Goal: Task Accomplishment & Management: Manage account settings

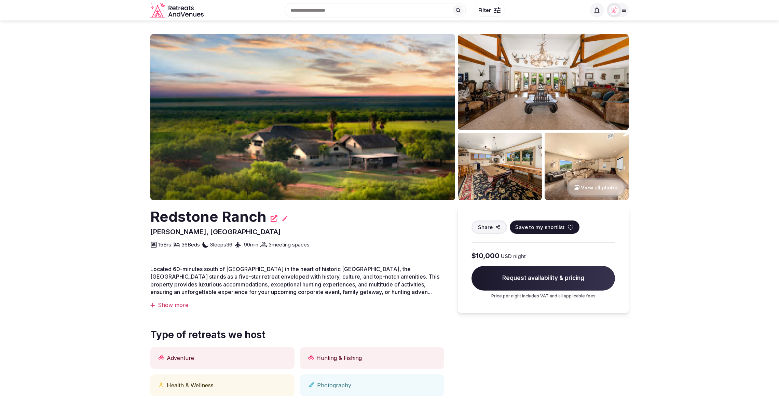
click at [131, 47] on section "View all photos Redstone Ranch Dilley, United States Share Save to my shortlist…" at bounding box center [389, 382] width 779 height 722
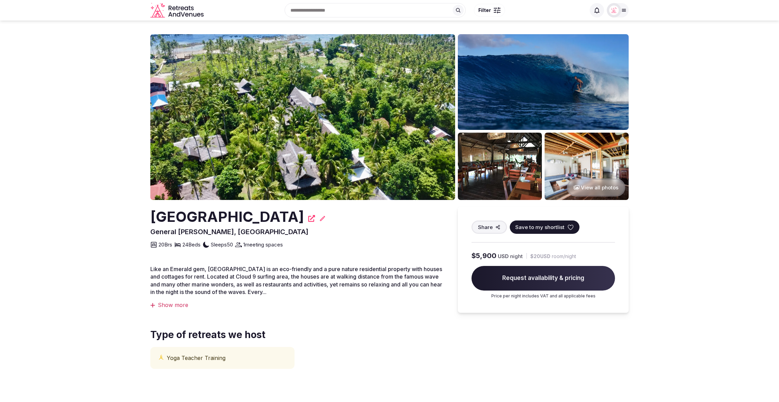
click at [702, 101] on section "View all photos Emerald House Village Siargao General Luna, Philippines Share S…" at bounding box center [389, 214] width 779 height 387
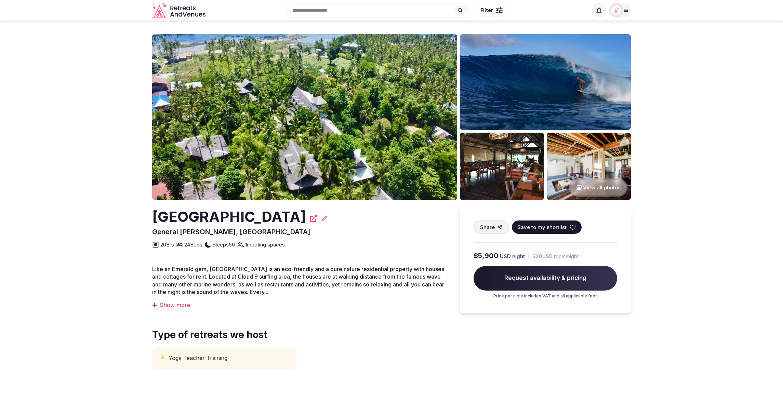
click at [700, 106] on section "View all photos Emerald House Village Siargao General Luna, Philippines Share S…" at bounding box center [391, 214] width 783 height 387
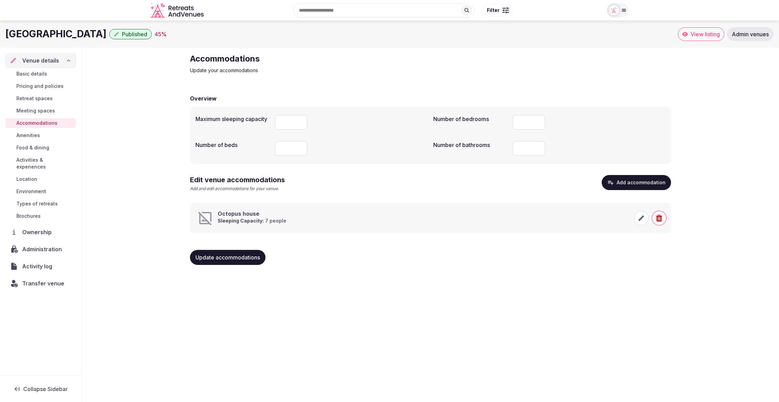
click at [328, 216] on div "Octopus house Sleeping Capacity: 7 people" at bounding box center [304, 218] width 214 height 16
click at [640, 217] on icon at bounding box center [641, 218] width 7 height 7
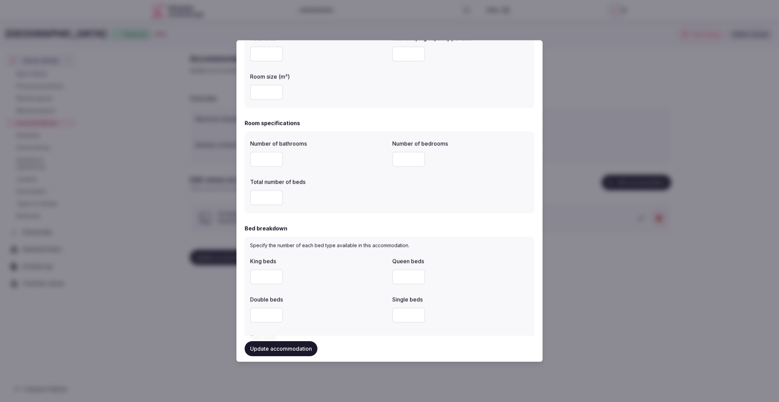
scroll to position [147, 0]
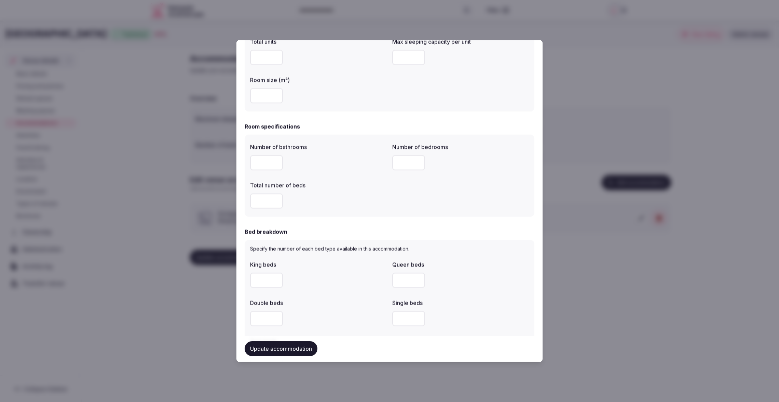
click at [267, 162] on input "number" at bounding box center [266, 162] width 33 height 15
type input "*"
click at [353, 176] on div "Number of bathrooms * Number of bedrooms * Total number of beds" at bounding box center [389, 175] width 279 height 71
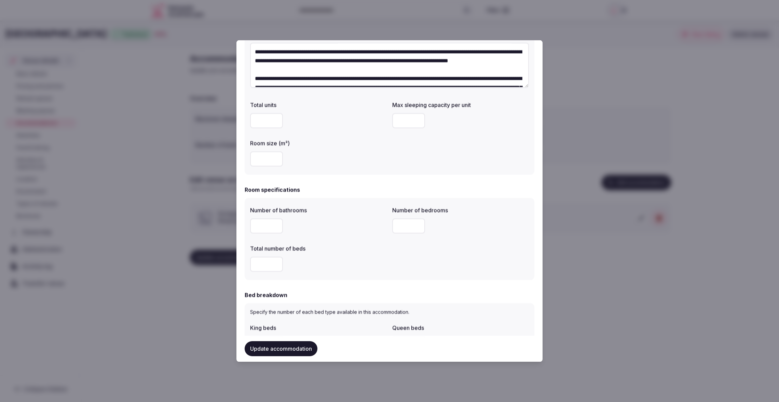
scroll to position [0, 0]
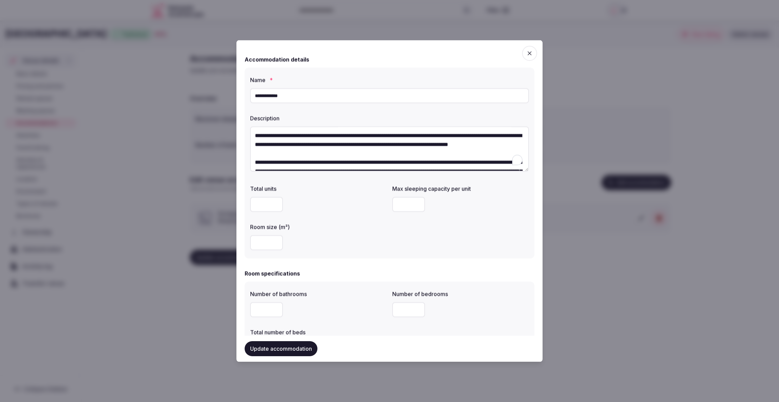
click at [375, 145] on textarea "To enrich screen reader interactions, please activate Accessibility in Grammarl…" at bounding box center [389, 148] width 279 height 45
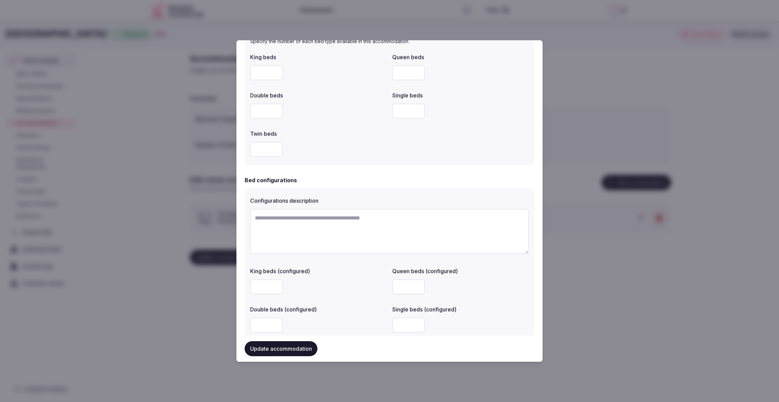
scroll to position [361, 0]
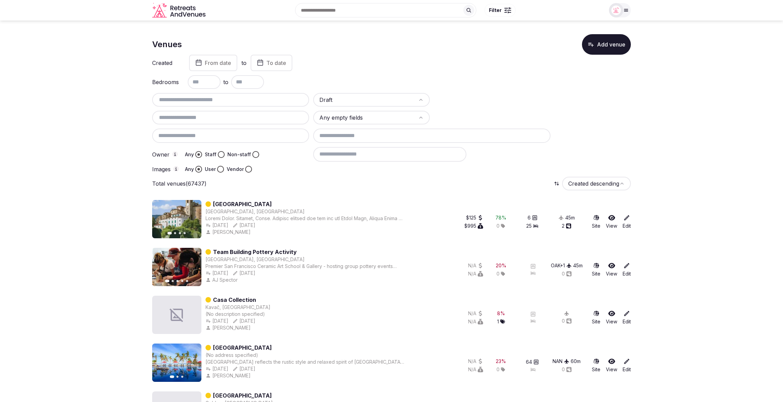
click at [356, 153] on input at bounding box center [389, 154] width 153 height 14
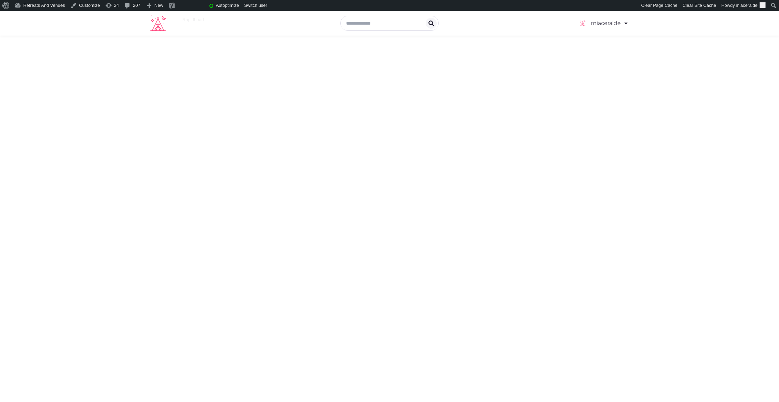
click at [726, 57] on div "miaceralde Account My Venue Listings My Retreats Logout Create a Wishlist Publi…" at bounding box center [389, 206] width 779 height 391
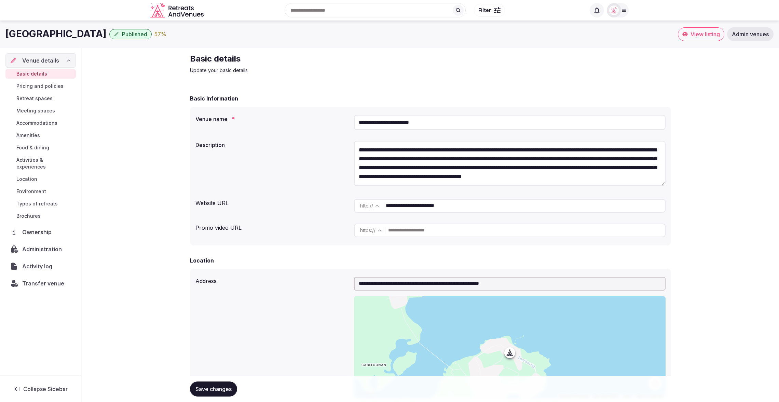
click at [166, 35] on div "57 %" at bounding box center [160, 34] width 12 height 8
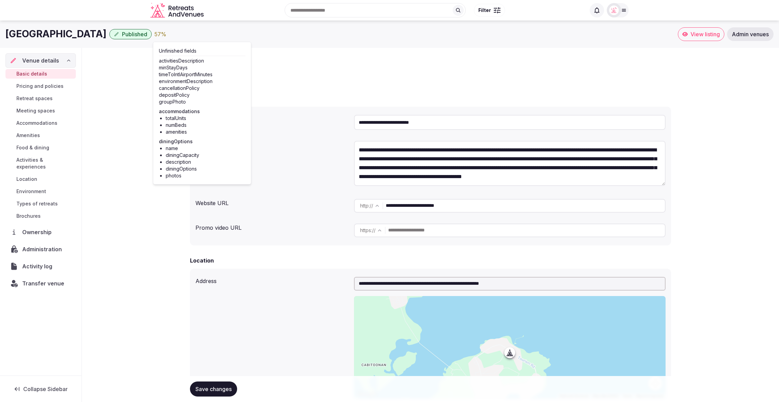
click at [288, 44] on div "Emerald House Village Siargao Published 57 % View listing Admin venues" at bounding box center [389, 34] width 779 height 27
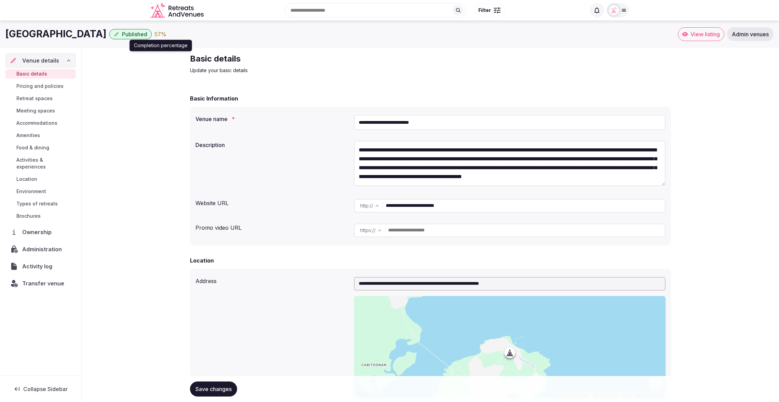
click at [166, 36] on div "57 %" at bounding box center [160, 34] width 12 height 8
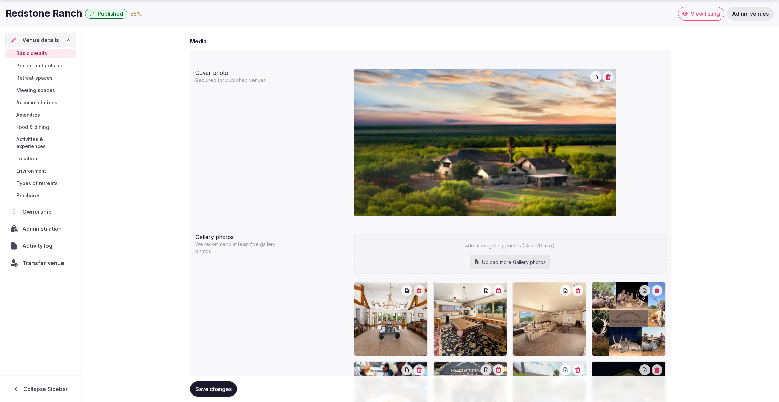
scroll to position [503, 0]
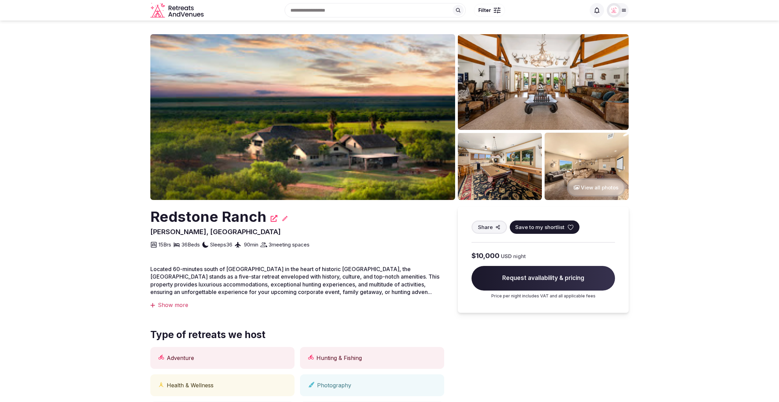
click at [71, 52] on section "View all photos Redstone Ranch Dilley, United States Share Save to my shortlist…" at bounding box center [389, 382] width 779 height 722
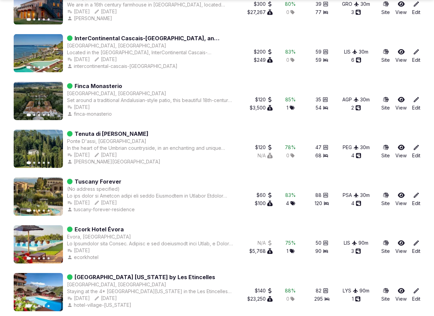
scroll to position [1410, 0]
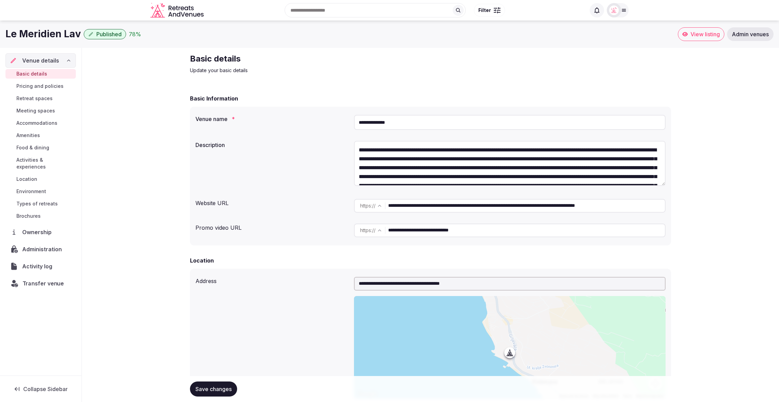
click at [38, 279] on span "Transfer venue" at bounding box center [44, 283] width 42 height 8
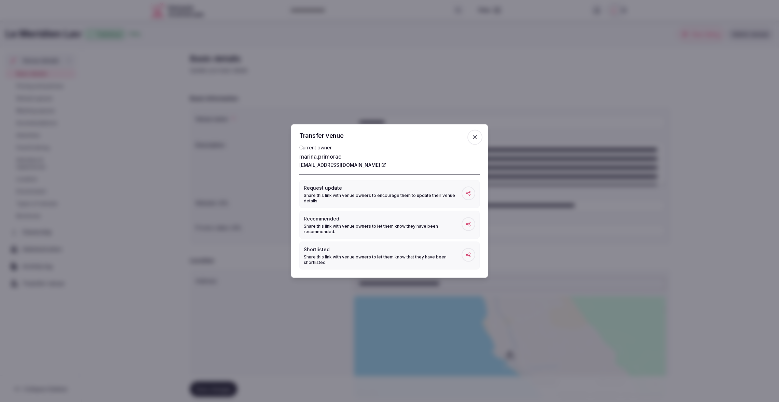
click at [477, 138] on icon "button" at bounding box center [475, 137] width 7 height 7
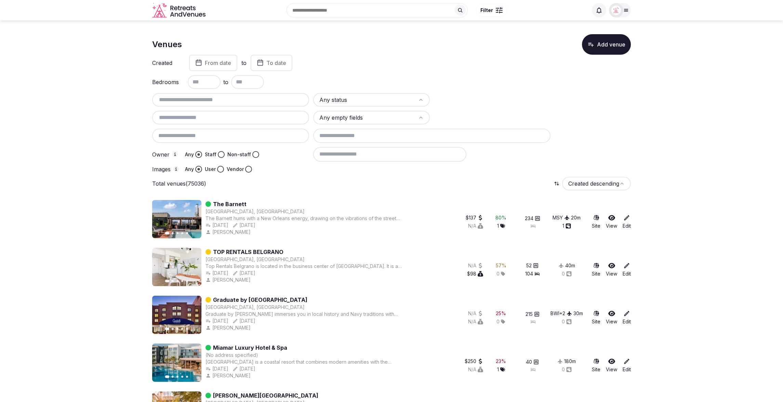
click at [347, 157] on input at bounding box center [389, 154] width 153 height 14
type input "**********"
click at [458, 153] on icon at bounding box center [458, 154] width 7 height 7
click at [394, 157] on input at bounding box center [389, 154] width 153 height 14
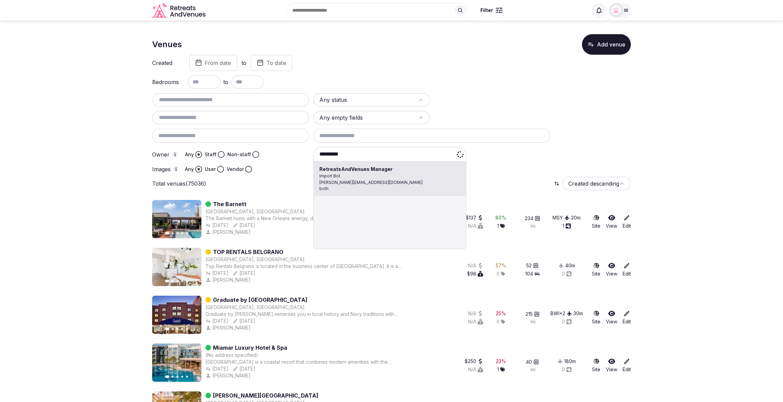
type input "**********"
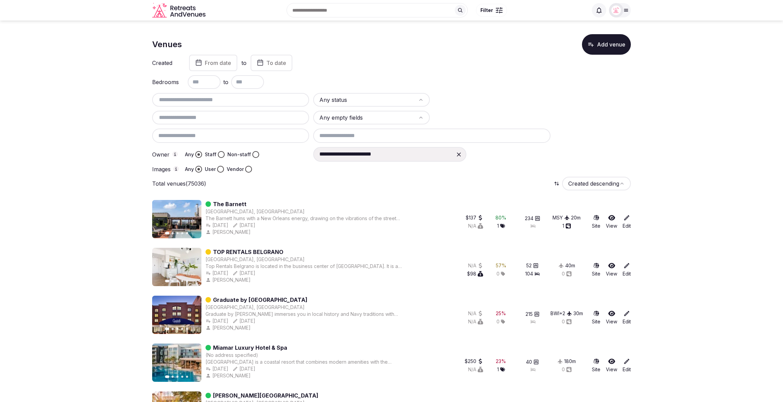
click at [458, 152] on icon at bounding box center [458, 153] width 7 height 7
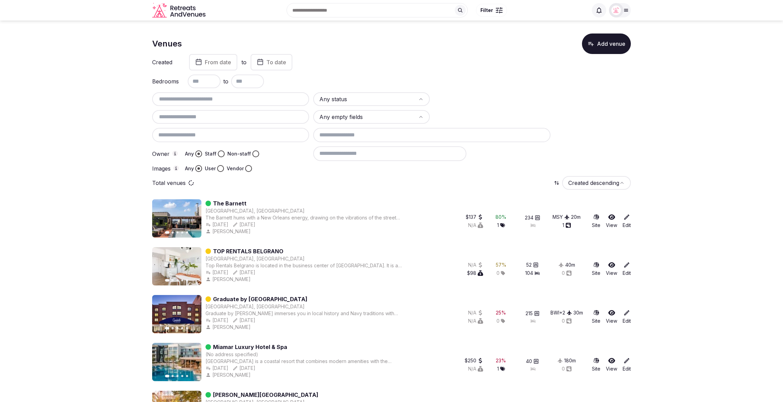
click at [505, 158] on div at bounding box center [471, 153] width 317 height 14
click at [337, 151] on input at bounding box center [389, 153] width 153 height 14
click at [222, 153] on button "Staff" at bounding box center [221, 153] width 7 height 7
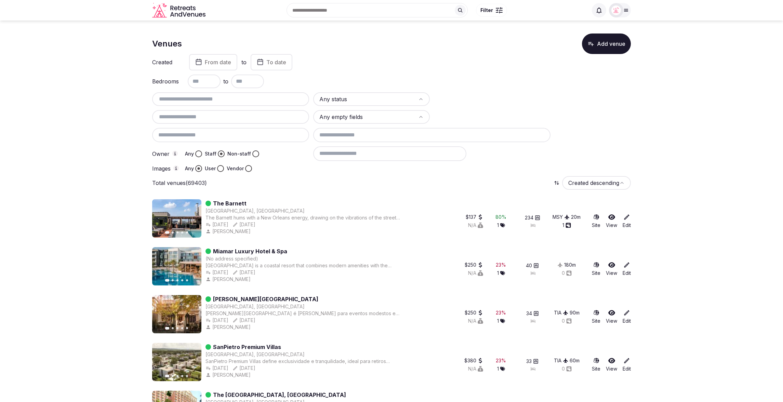
click at [333, 154] on input at bounding box center [389, 153] width 153 height 14
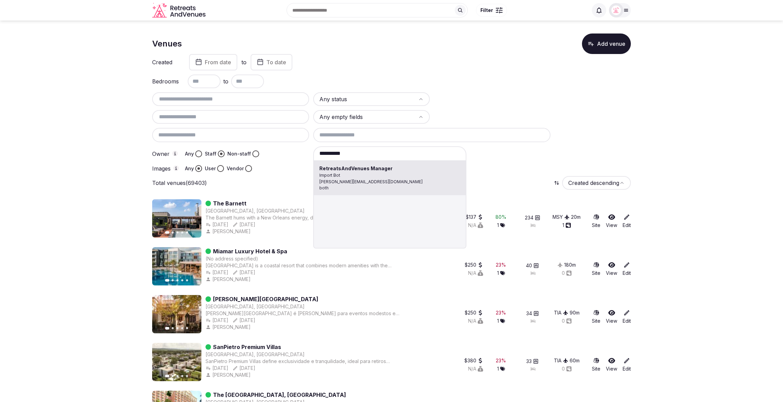
type input "**********"
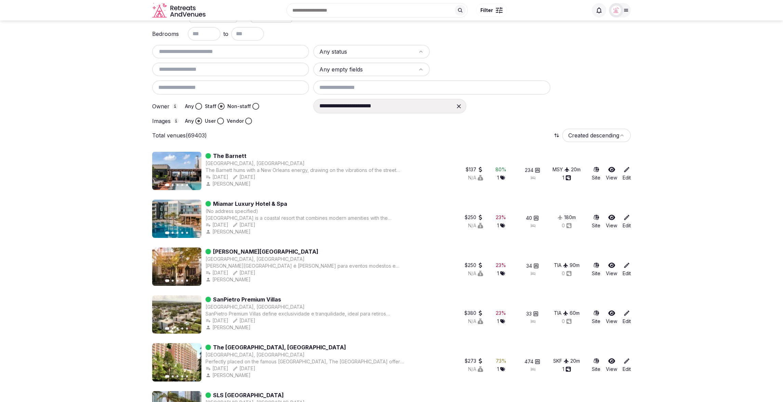
scroll to position [0, 0]
